Goal: Task Accomplishment & Management: Manage account settings

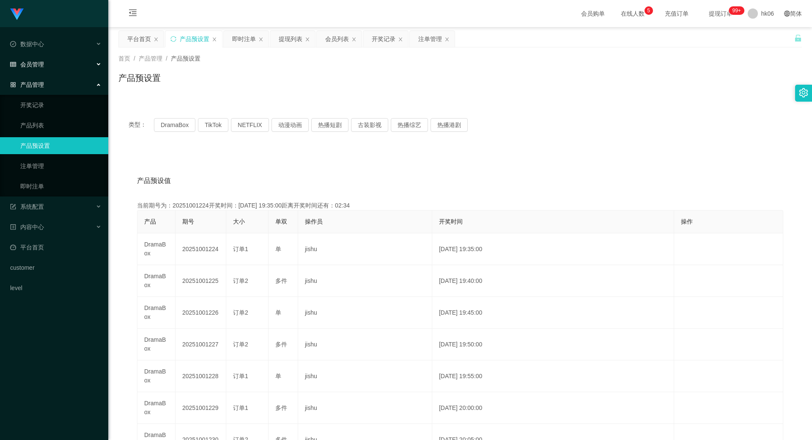
click at [49, 68] on div "会员管理" at bounding box center [54, 64] width 108 height 17
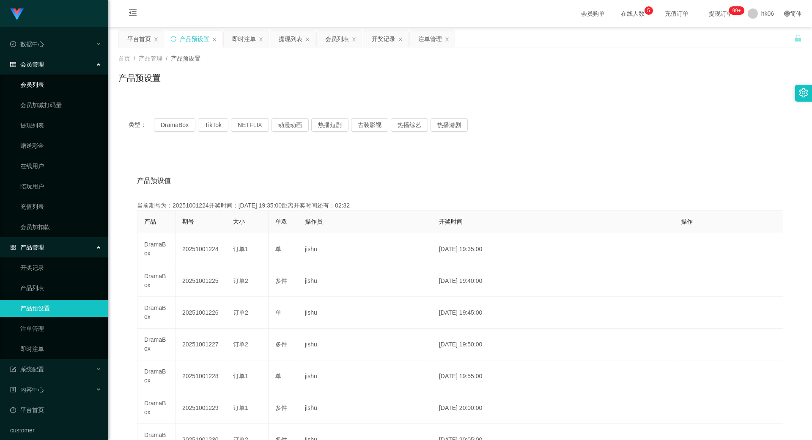
click at [39, 85] on link "会员列表" at bounding box center [60, 84] width 81 height 17
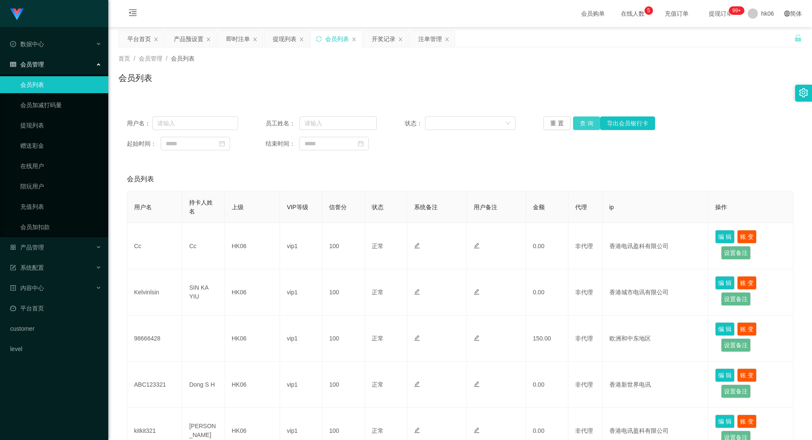
click at [585, 123] on button "查 询" at bounding box center [586, 123] width 27 height 14
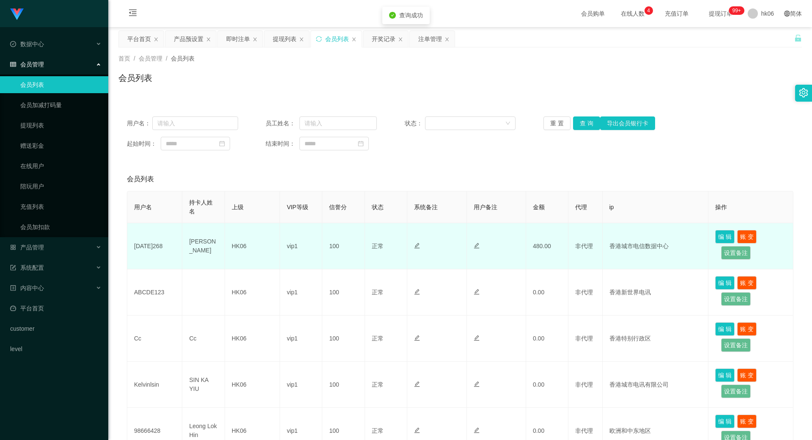
click at [165, 243] on td "[DATE]268" at bounding box center [154, 246] width 55 height 46
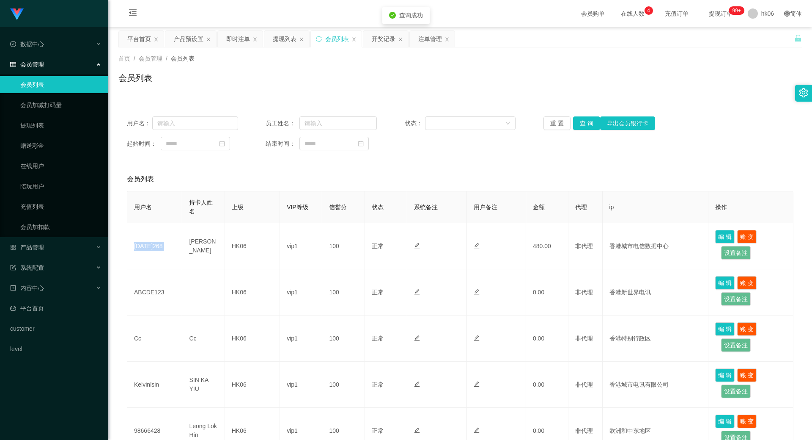
copy td "[DATE]268"
click at [40, 239] on div "产品管理" at bounding box center [54, 247] width 108 height 17
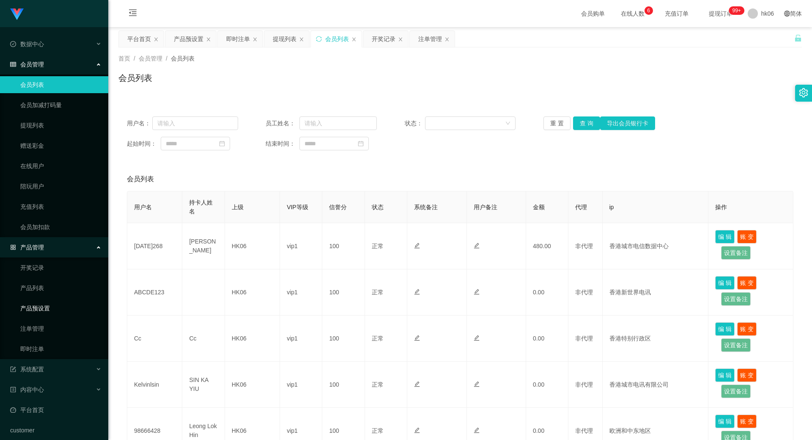
click at [40, 309] on link "产品预设置" at bounding box center [60, 308] width 81 height 17
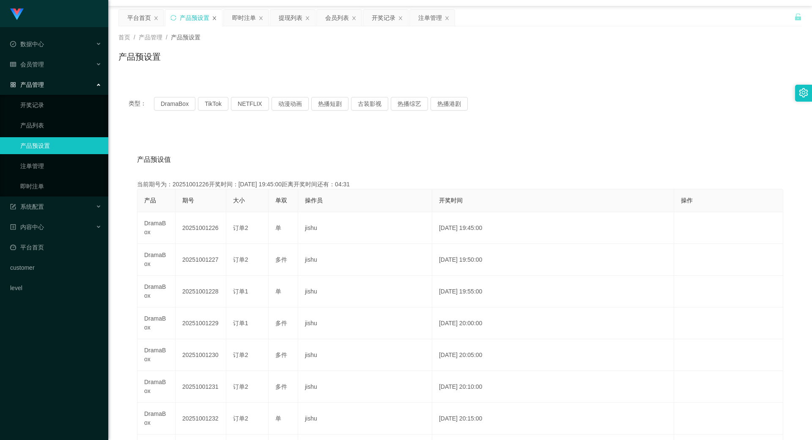
scroll to position [42, 0]
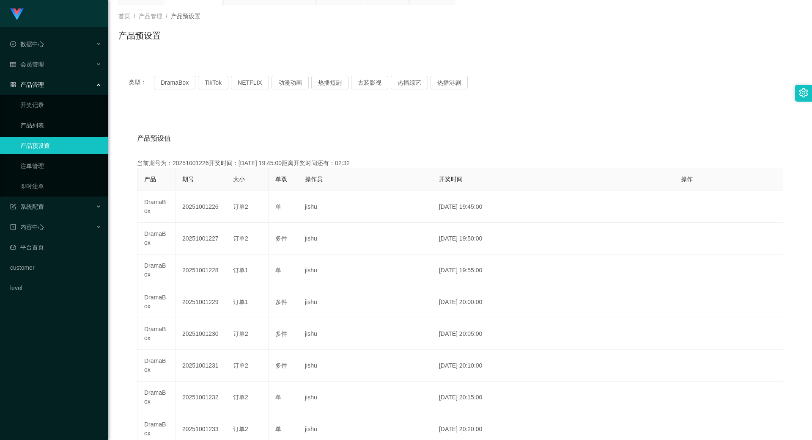
click at [41, 140] on link "产品预设置" at bounding box center [60, 145] width 81 height 17
click at [40, 161] on link "注单管理" at bounding box center [60, 165] width 81 height 17
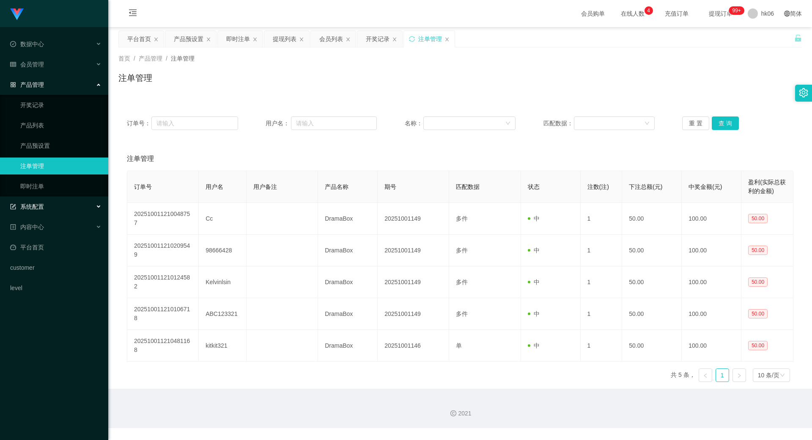
click at [50, 206] on div "系统配置" at bounding box center [54, 206] width 108 height 17
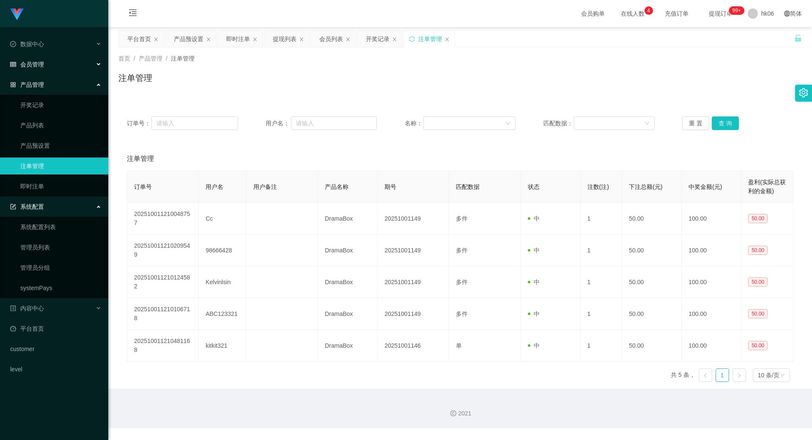
click at [47, 63] on div "会员管理" at bounding box center [54, 64] width 108 height 17
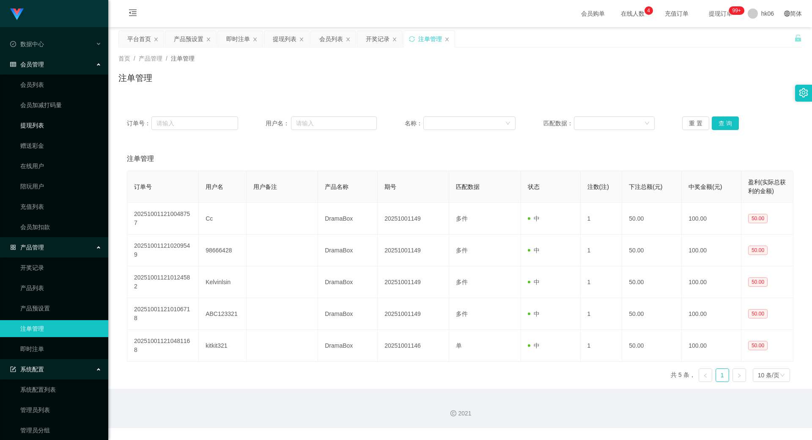
click at [47, 127] on link "提现列表" at bounding box center [60, 125] width 81 height 17
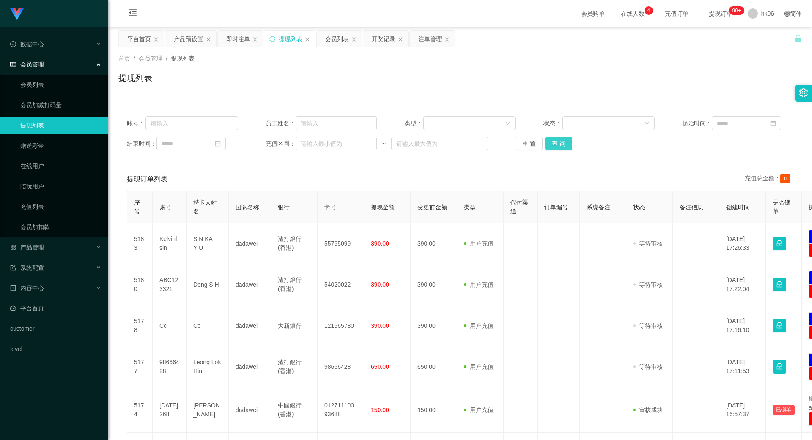
click at [555, 147] on button "查 询" at bounding box center [558, 144] width 27 height 14
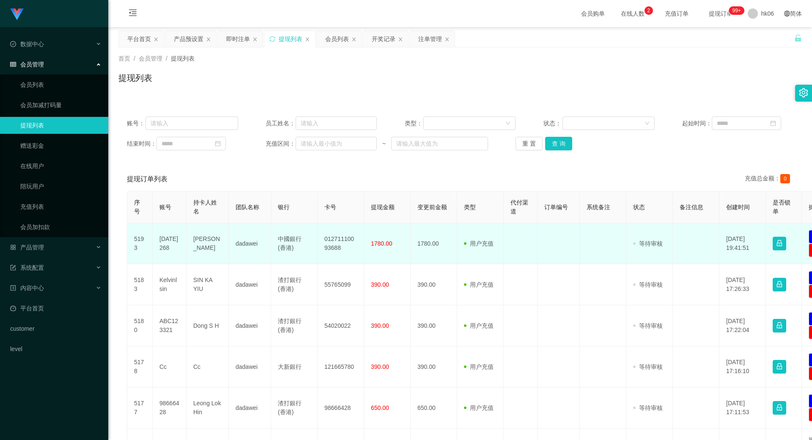
drag, startPoint x: 178, startPoint y: 244, endPoint x: 159, endPoint y: 239, distance: 19.3
click at [159, 239] on td "[DATE]268" at bounding box center [170, 243] width 34 height 41
copy td "[DATE]268"
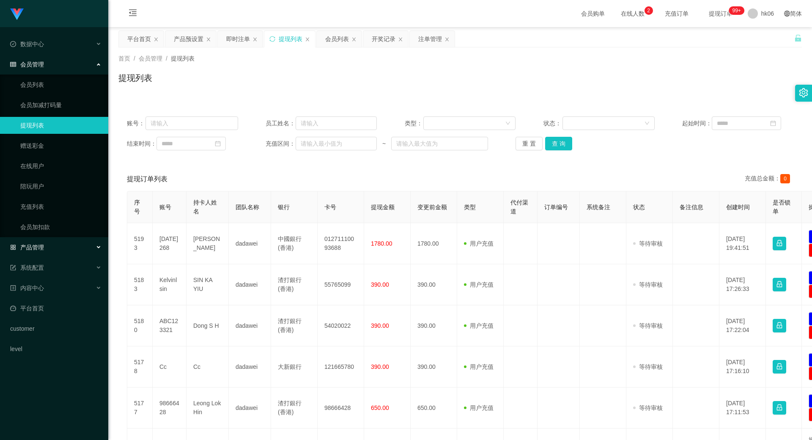
click at [42, 242] on div "产品管理" at bounding box center [54, 247] width 108 height 17
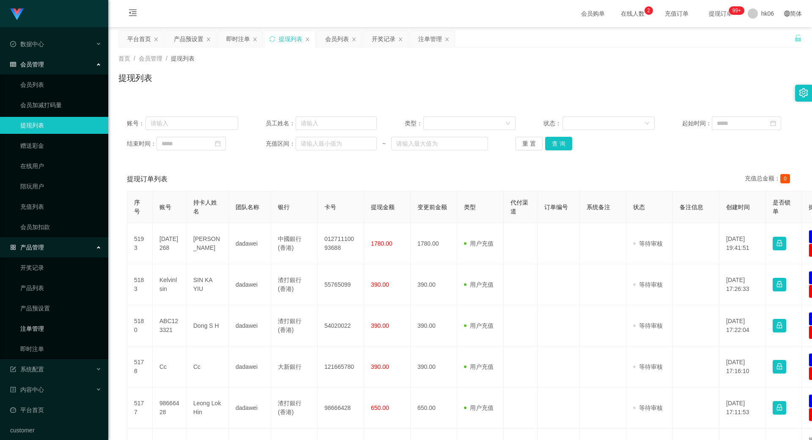
click at [44, 333] on link "注单管理" at bounding box center [60, 328] width 81 height 17
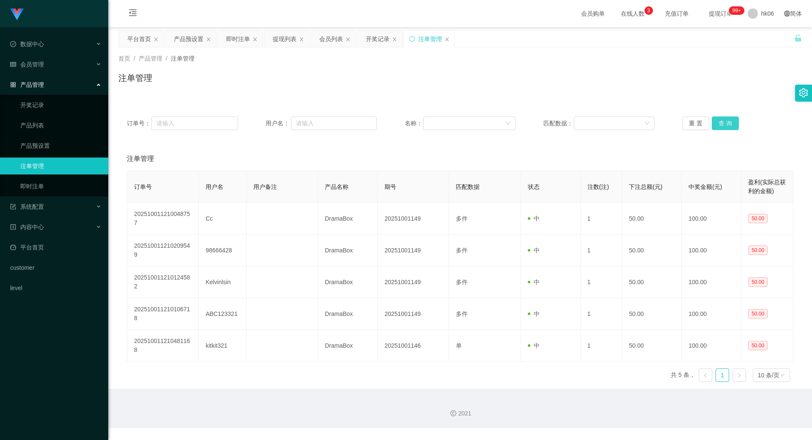
click at [729, 118] on button "查 询" at bounding box center [725, 123] width 27 height 14
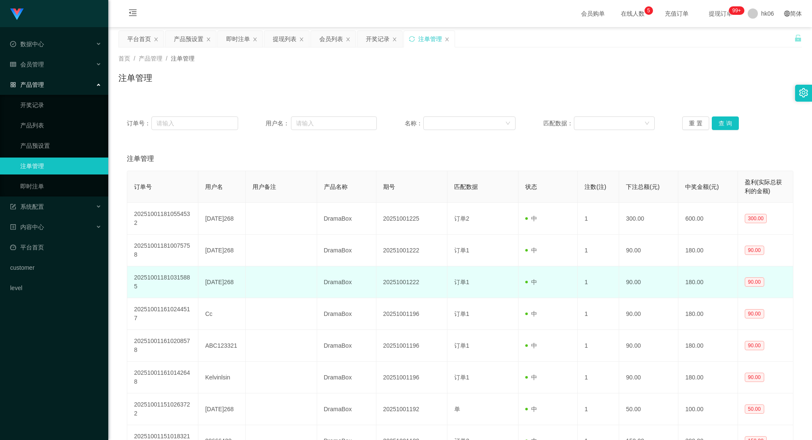
drag, startPoint x: 211, startPoint y: 283, endPoint x: 205, endPoint y: 281, distance: 6.4
click at [205, 281] on td "[DATE]268" at bounding box center [221, 282] width 47 height 32
copy td "[DATE]268"
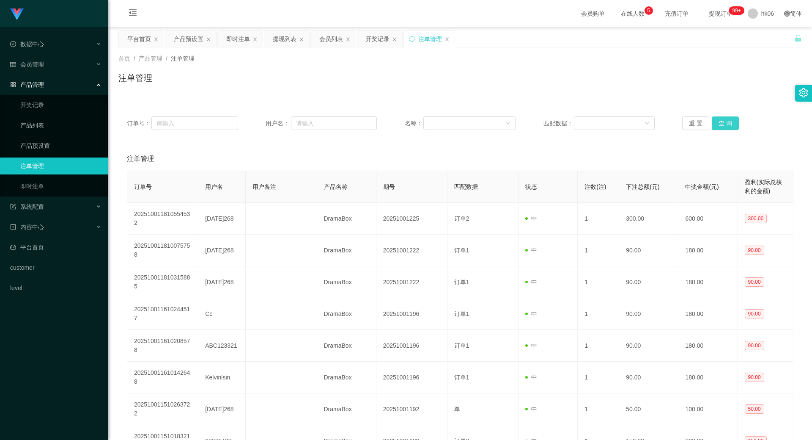
click at [726, 122] on button "查 询" at bounding box center [725, 123] width 27 height 14
click at [40, 64] on span "会员管理" at bounding box center [27, 64] width 34 height 7
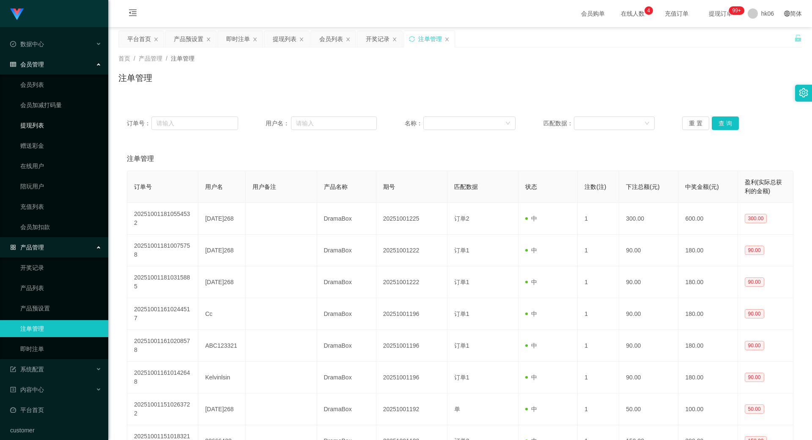
click at [38, 127] on link "提现列表" at bounding box center [60, 125] width 81 height 17
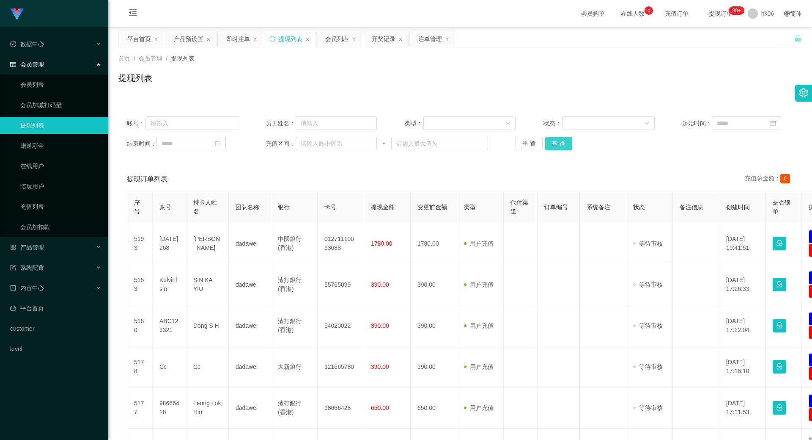
click at [553, 142] on button "查 询" at bounding box center [558, 144] width 27 height 14
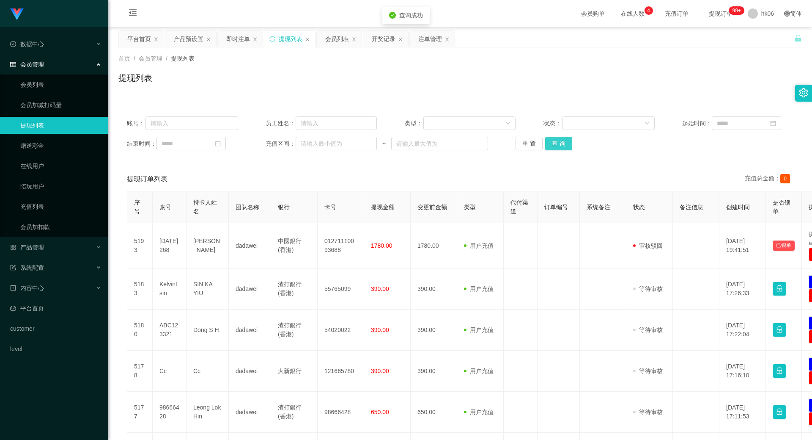
click at [553, 142] on button "查 询" at bounding box center [558, 144] width 27 height 14
click at [561, 138] on button "查 询" at bounding box center [558, 144] width 27 height 14
click at [567, 145] on button "查 询" at bounding box center [558, 144] width 27 height 14
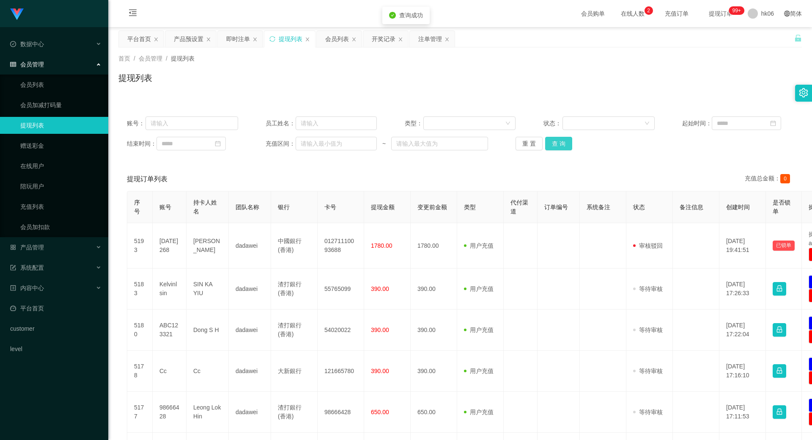
click at [565, 144] on button "查 询" at bounding box center [558, 144] width 27 height 14
click at [549, 146] on button "查 询" at bounding box center [558, 144] width 27 height 14
click at [552, 145] on button "查 询" at bounding box center [558, 144] width 27 height 14
click at [558, 145] on button "查 询" at bounding box center [558, 144] width 27 height 14
